Goal: Use online tool/utility: Utilize a website feature to perform a specific function

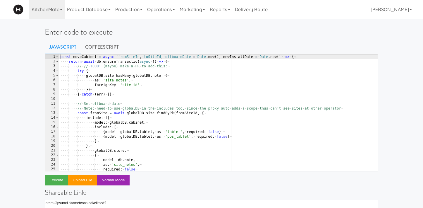
click at [173, 95] on div "const · moveCabinet · = · [GEOGRAPHIC_DATA] · ( fromSiteId , · toSiteId , · off…" at bounding box center [218, 117] width 319 height 126
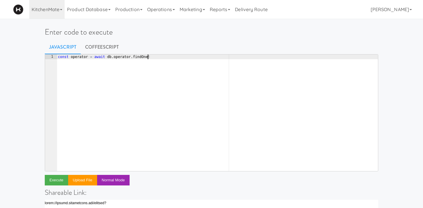
scroll to position [0, 7]
click at [59, 182] on button "Execute" at bounding box center [56, 180] width 23 height 11
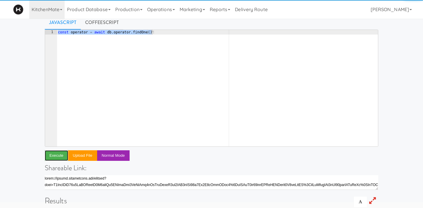
scroll to position [35, 0]
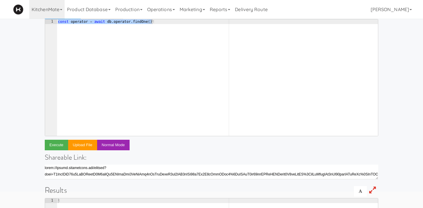
click at [160, 57] on div "const · operator · = · await · db . operator . findOne ( ) ¶" at bounding box center [217, 82] width 321 height 126
type textarea "const operator = await db.operator.findOne()"
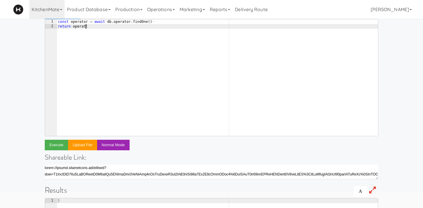
scroll to position [0, 2]
type textarea "return operator"
click at [62, 145] on button "Execute" at bounding box center [56, 145] width 23 height 11
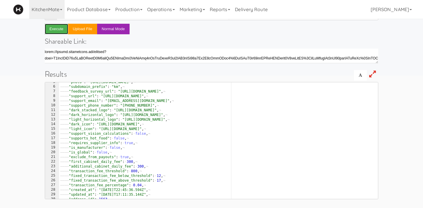
scroll to position [27, 0]
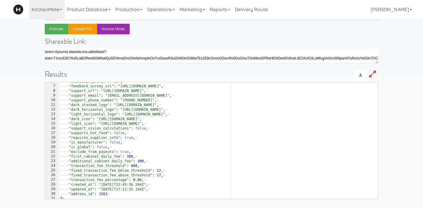
type textarea ""exclude_from_payouts": true,"
click at [106, 153] on div "———— "subdomain_prefix" : · "km" , ¬ ———— "feedback_survey_url" : · "[URL][DOMA…" at bounding box center [218, 142] width 319 height 126
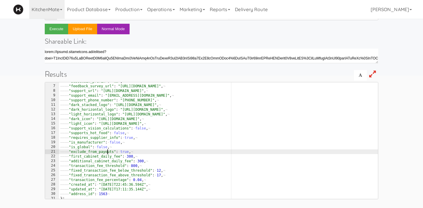
click at [106, 153] on div "———— "subdomain_prefix" : · "km" , ¬ ———— "feedback_survey_url" : · "[URL][DOMA…" at bounding box center [218, 142] width 319 height 126
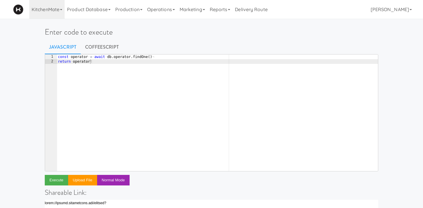
click at [144, 92] on div "const · operator · = · await · db . operator . findOne ( ) ¬ return · operator ¶" at bounding box center [217, 117] width 321 height 126
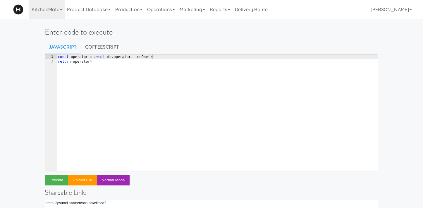
click at [166, 58] on div "const · operator · = · await · db . operator . findOne ( ) ¬ return · operator ¶" at bounding box center [217, 117] width 321 height 126
type textarea "const operator = await db.operator.findOne()"
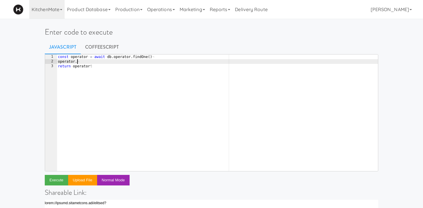
paste textarea "exclude_from_payouts"
type textarea "operator.exclude_from_payouts = false"
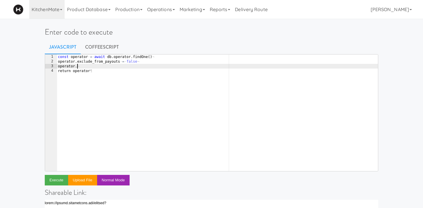
click at [135, 80] on div "const · operator · = · await · db . operator . findOne ( ) ¬ operator . exclude…" at bounding box center [217, 117] width 321 height 126
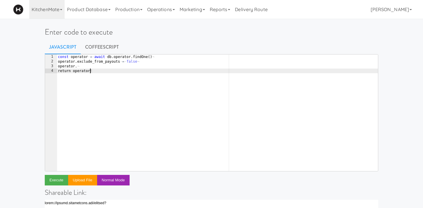
click at [118, 64] on div "const · operator · = · await · db . operator . findOne ( ) ¬ operator . exclude…" at bounding box center [217, 117] width 321 height 126
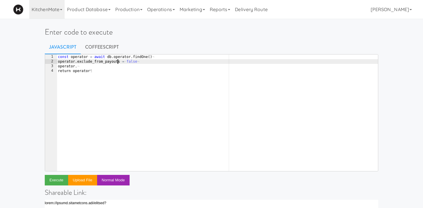
click at [100, 64] on div "const · operator · = · await · db . operator . findOne ( ) ¬ operator . exclude…" at bounding box center [217, 117] width 321 height 126
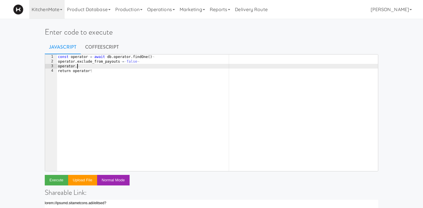
paste textarea "site_based_payouts"
type textarea "[DOMAIN_NAME]_based_payouts = true"
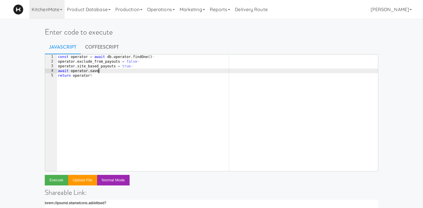
scroll to position [0, 3]
click at [56, 178] on button "Execute" at bounding box center [56, 180] width 23 height 11
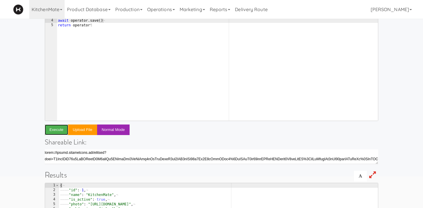
scroll to position [0, 0]
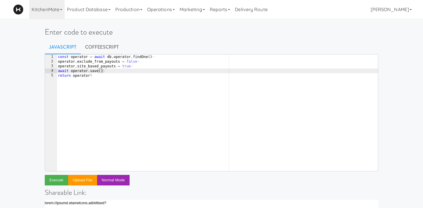
click at [133, 75] on div "const · operator · = · await · db . operator . findOne ( ) ¬ operator . exclude…" at bounding box center [217, 117] width 321 height 126
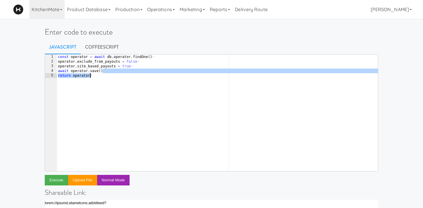
scroll to position [0, 2]
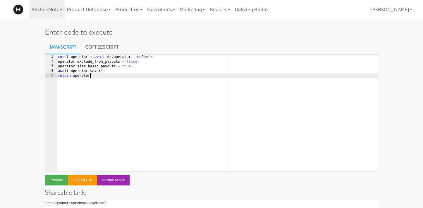
click at [116, 84] on div "const · operator · = · await · db . operator . findOne ( ) ¬ operator . exclude…" at bounding box center [217, 117] width 321 height 126
click at [130, 63] on div "const · operator · = · await · db . operator . findOne ( ) ¬ operator . exclude…" at bounding box center [217, 117] width 321 height 126
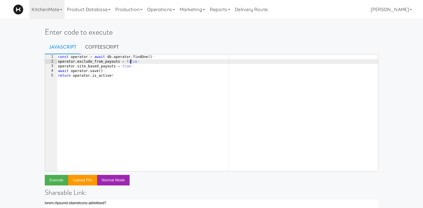
click at [130, 63] on div "const · operator · = · await · db . operator . findOne ( ) ¬ operator . exclude…" at bounding box center [217, 117] width 321 height 126
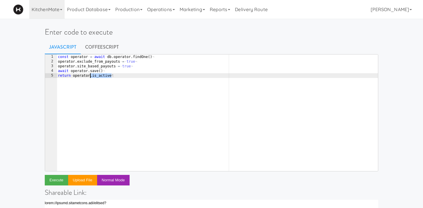
drag, startPoint x: 126, startPoint y: 79, endPoint x: 54, endPoint y: 71, distance: 73.1
click at [54, 71] on pre "operator.exclude_from_payouts = true 1 2 3 4 5 const · operator · = · await · d…" at bounding box center [212, 112] width 334 height 117
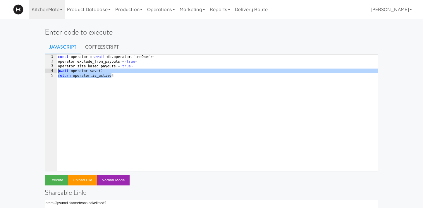
scroll to position [0, 4]
type textarea "return [DOMAIN_NAME]_active"
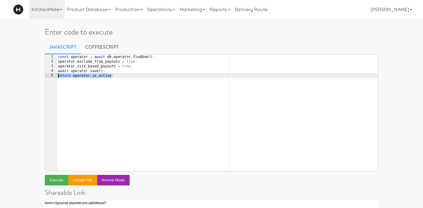
scroll to position [0, 0]
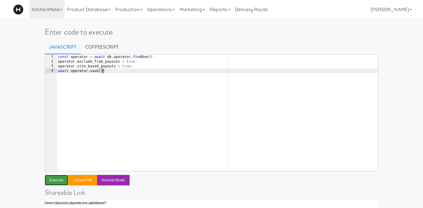
click at [53, 181] on button "Execute" at bounding box center [56, 180] width 23 height 11
click at [99, 97] on div "const · operator · = · await · db . operator . findOne ( ) ¬ operator . exclude…" at bounding box center [217, 117] width 321 height 126
type textarea "[DOMAIN_NAME]_based_payouts = true await [DOMAIN_NAME]()"
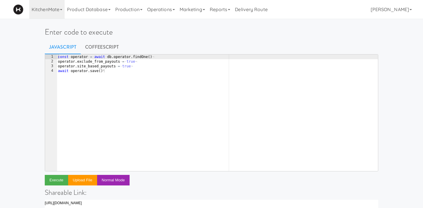
click at [118, 89] on div "const · operator · = · await · db . operator . findOne ( ) ¬ operator . exclude…" at bounding box center [217, 117] width 321 height 126
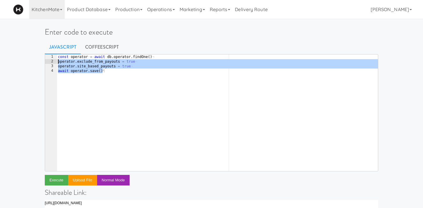
drag, startPoint x: 129, startPoint y: 71, endPoint x: 49, endPoint y: 61, distance: 80.1
click at [49, 61] on pre "await operator.save() 1 2 3 4 const · operator · = · await · db . operator . fi…" at bounding box center [212, 112] width 334 height 117
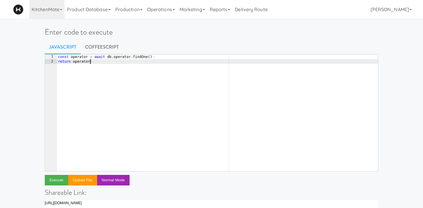
scroll to position [0, 2]
type textarea "return operator"
click at [60, 181] on button "Execute" at bounding box center [56, 180] width 23 height 11
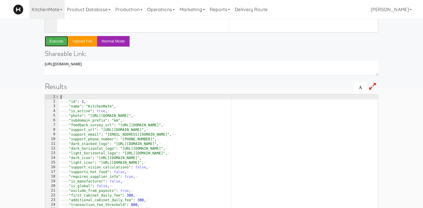
scroll to position [151, 0]
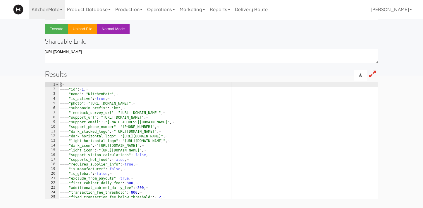
type textarea ""exclude_from_payouts": true,"
click at [79, 181] on div "{ ¬ ———— "id" : · 1 , ¬ ———— "name" : · "KitchenMate" , ¬ ———— "is_active" : · …" at bounding box center [218, 145] width 319 height 126
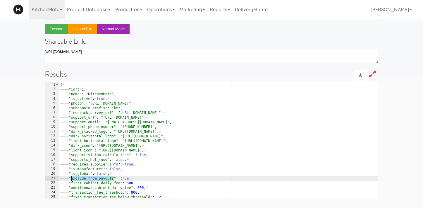
click at [79, 181] on div "{ ¬ ———— "id" : · 1 , ¬ ———— "name" : · "KitchenMate" , ¬ ———— "is_active" : · …" at bounding box center [218, 145] width 319 height 126
